Goal: Check status: Check status

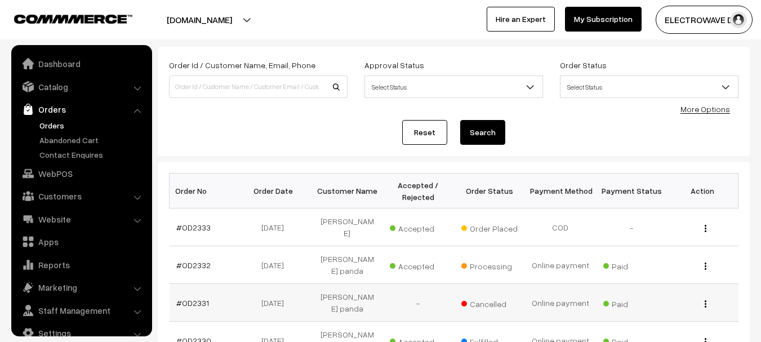
scroll to position [18, 0]
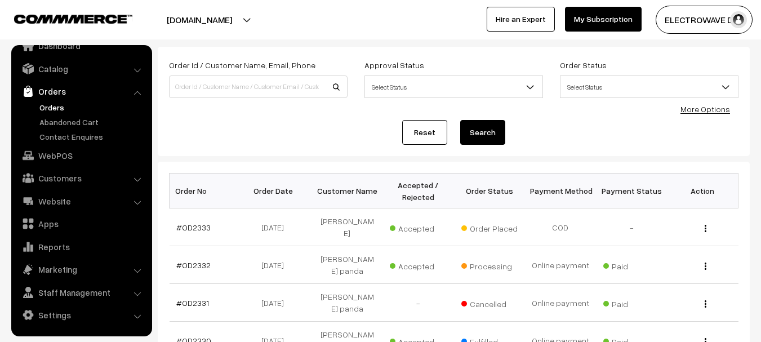
click at [43, 109] on link "Orders" at bounding box center [93, 107] width 112 height 12
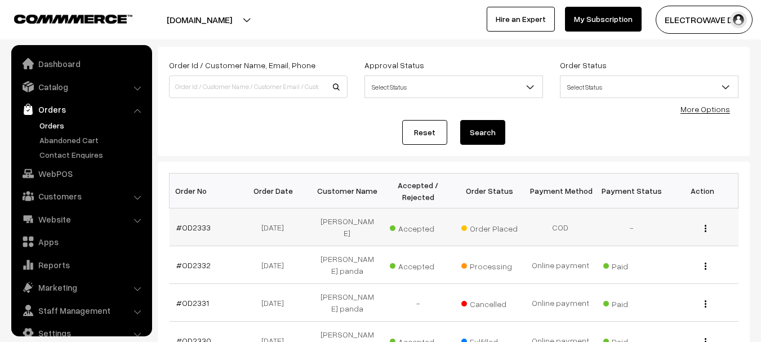
scroll to position [18, 0]
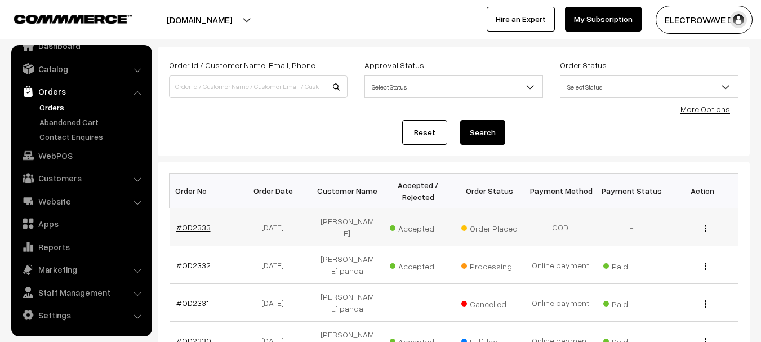
click at [198, 224] on link "#OD2333" at bounding box center [193, 228] width 34 height 10
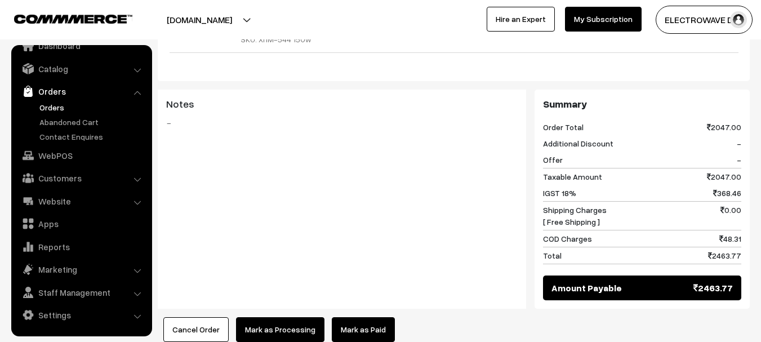
scroll to position [225, 0]
